Goal: Information Seeking & Learning: Learn about a topic

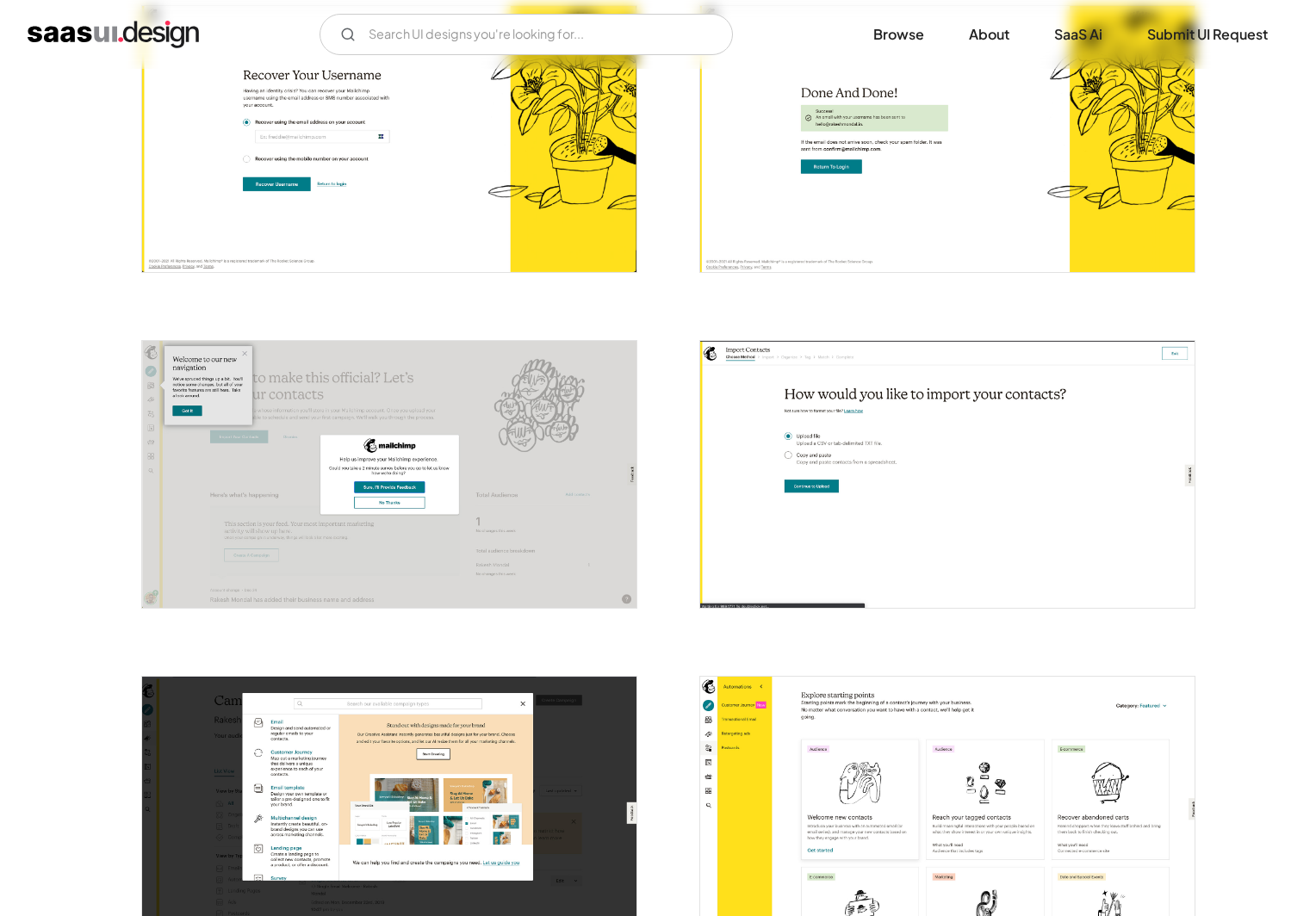
scroll to position [71, 0]
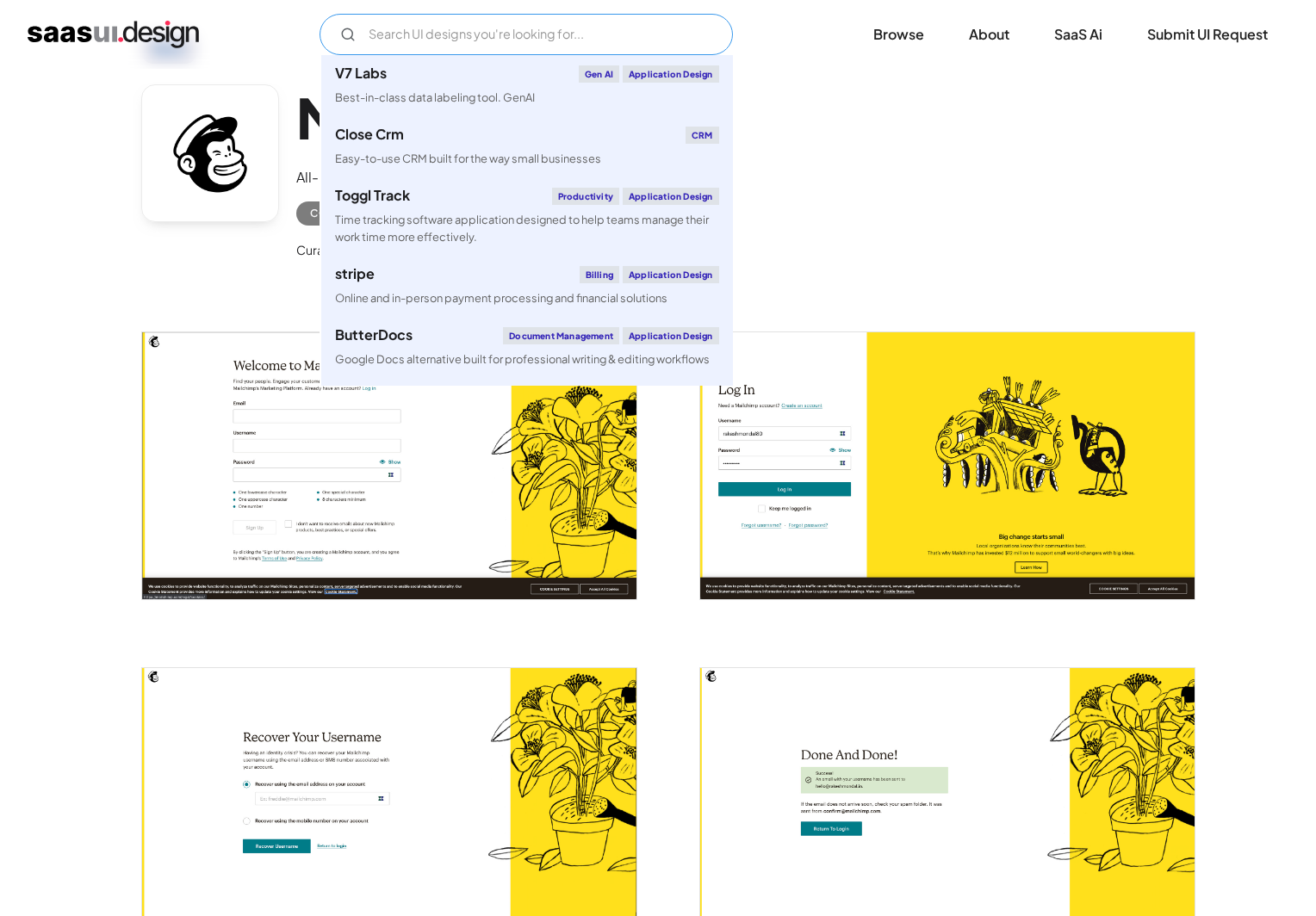
click at [576, 33] on input "Email Form" at bounding box center [526, 34] width 413 height 41
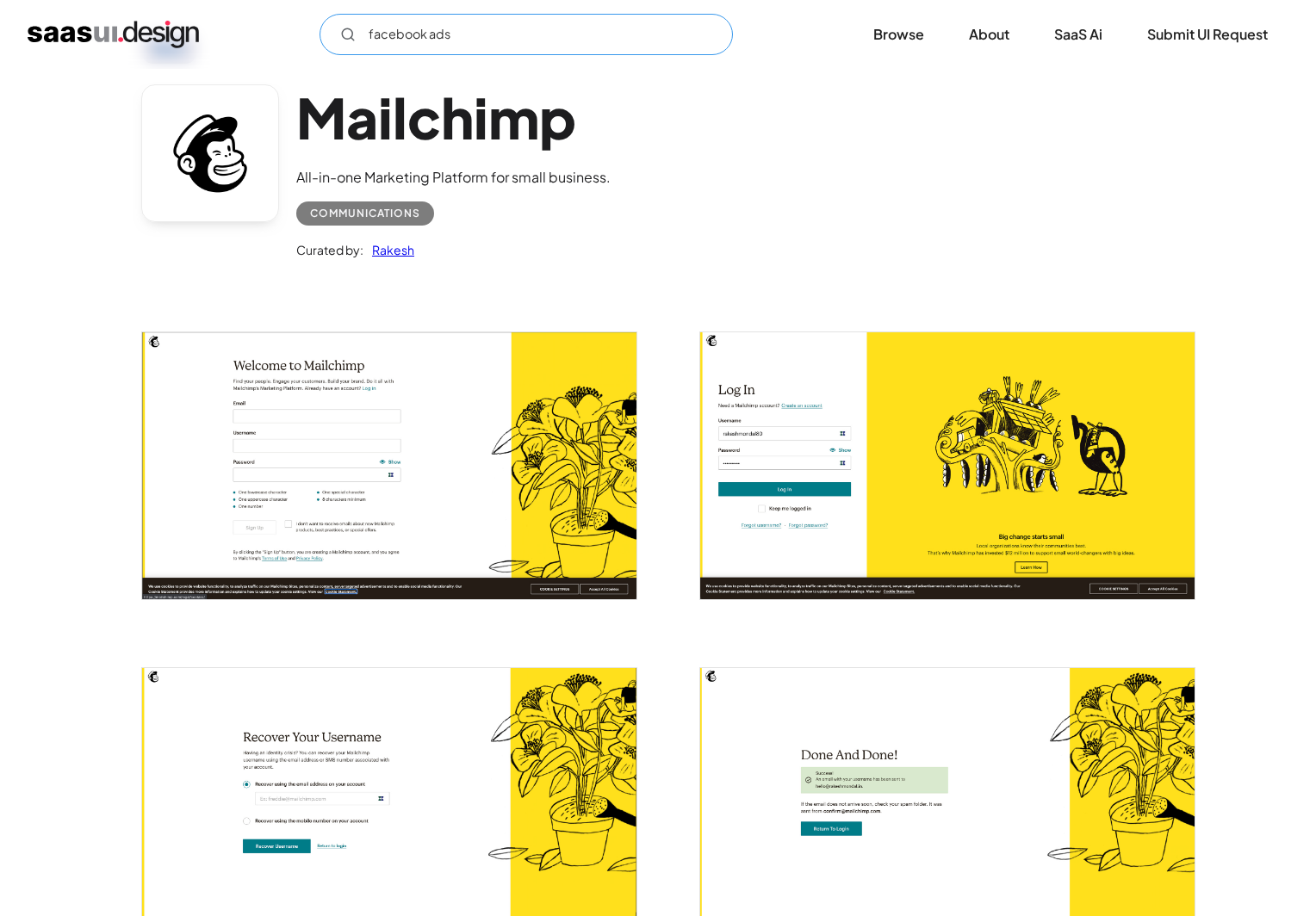
drag, startPoint x: 432, startPoint y: 37, endPoint x: 323, endPoint y: 38, distance: 109.0
click at [323, 39] on input "facebook ads" at bounding box center [526, 34] width 413 height 41
type input "ads"
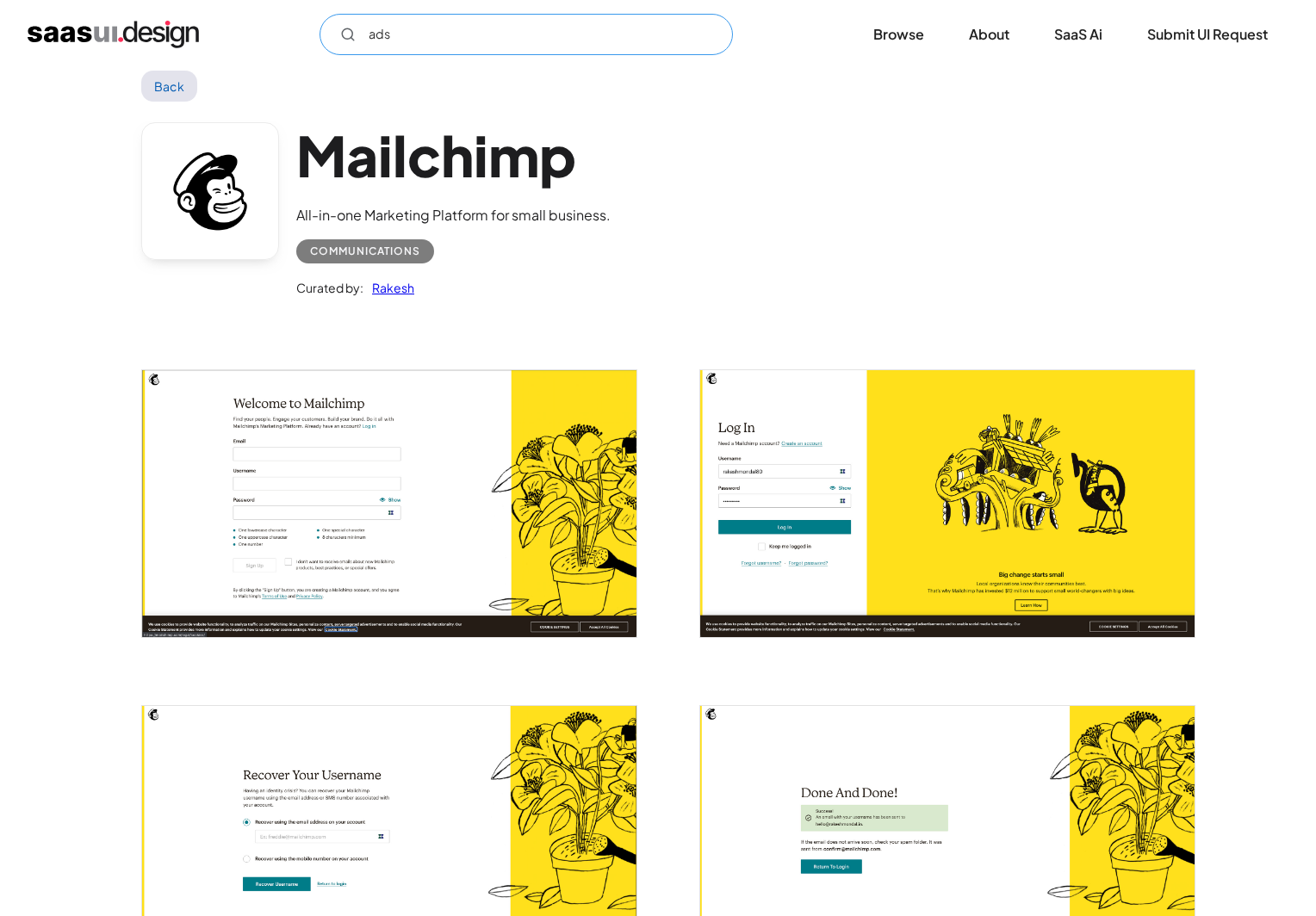
scroll to position [0, 0]
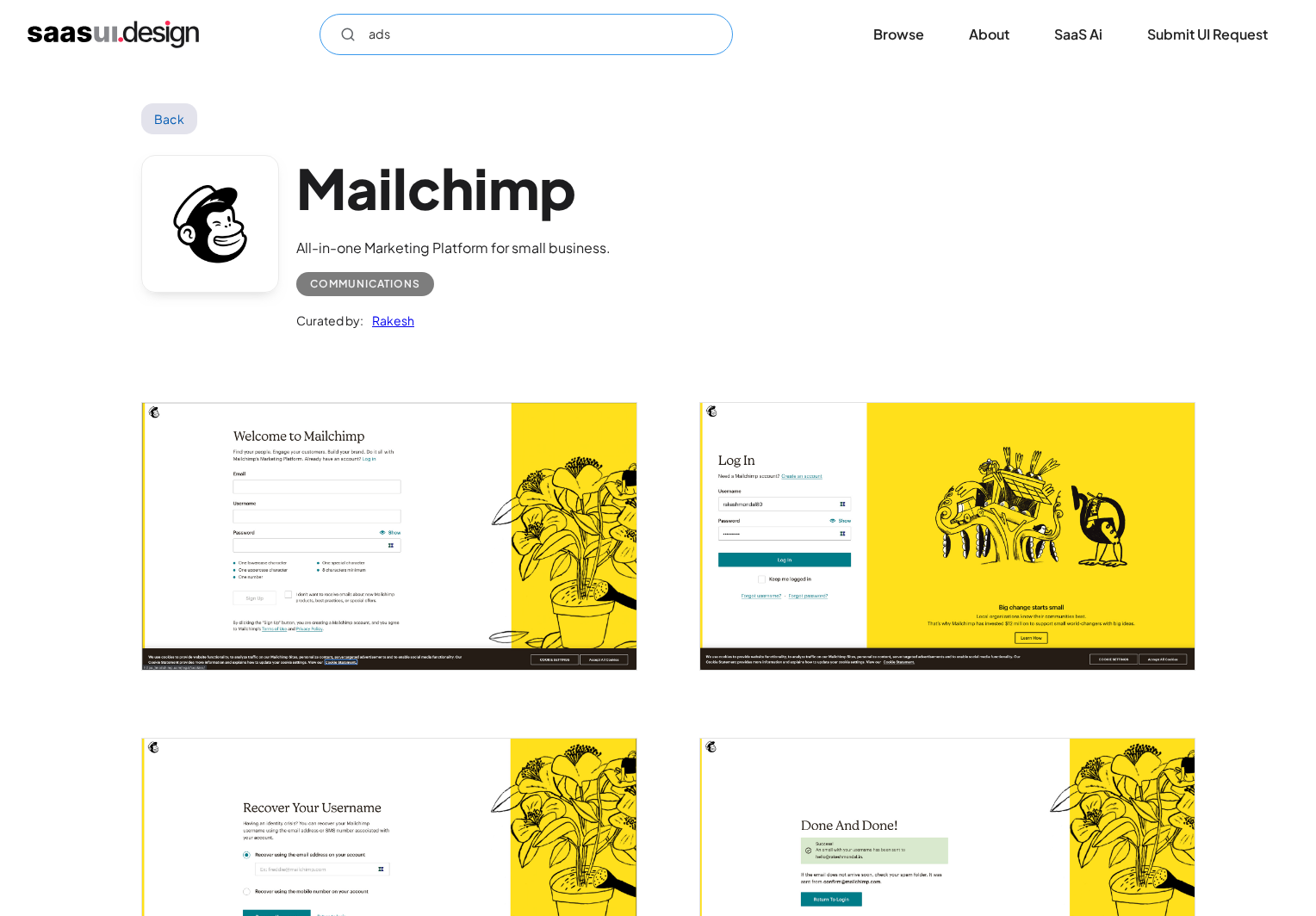
click at [657, 41] on input "ads" at bounding box center [526, 34] width 413 height 41
click at [155, 112] on link "Back" at bounding box center [169, 119] width 56 height 31
click at [903, 40] on link "Browse" at bounding box center [899, 34] width 92 height 38
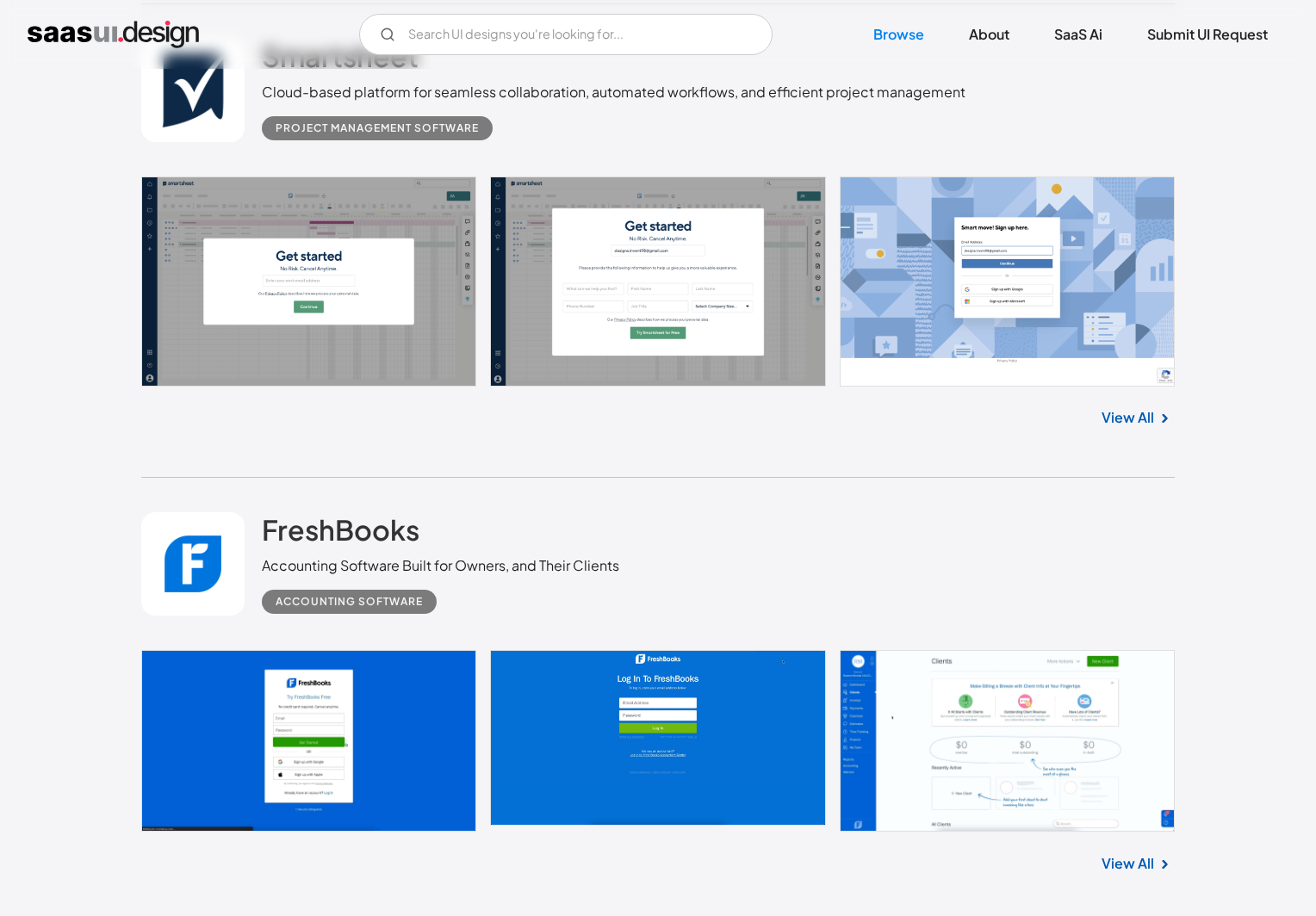
scroll to position [11005, 0]
